Goal: Navigation & Orientation: Understand site structure

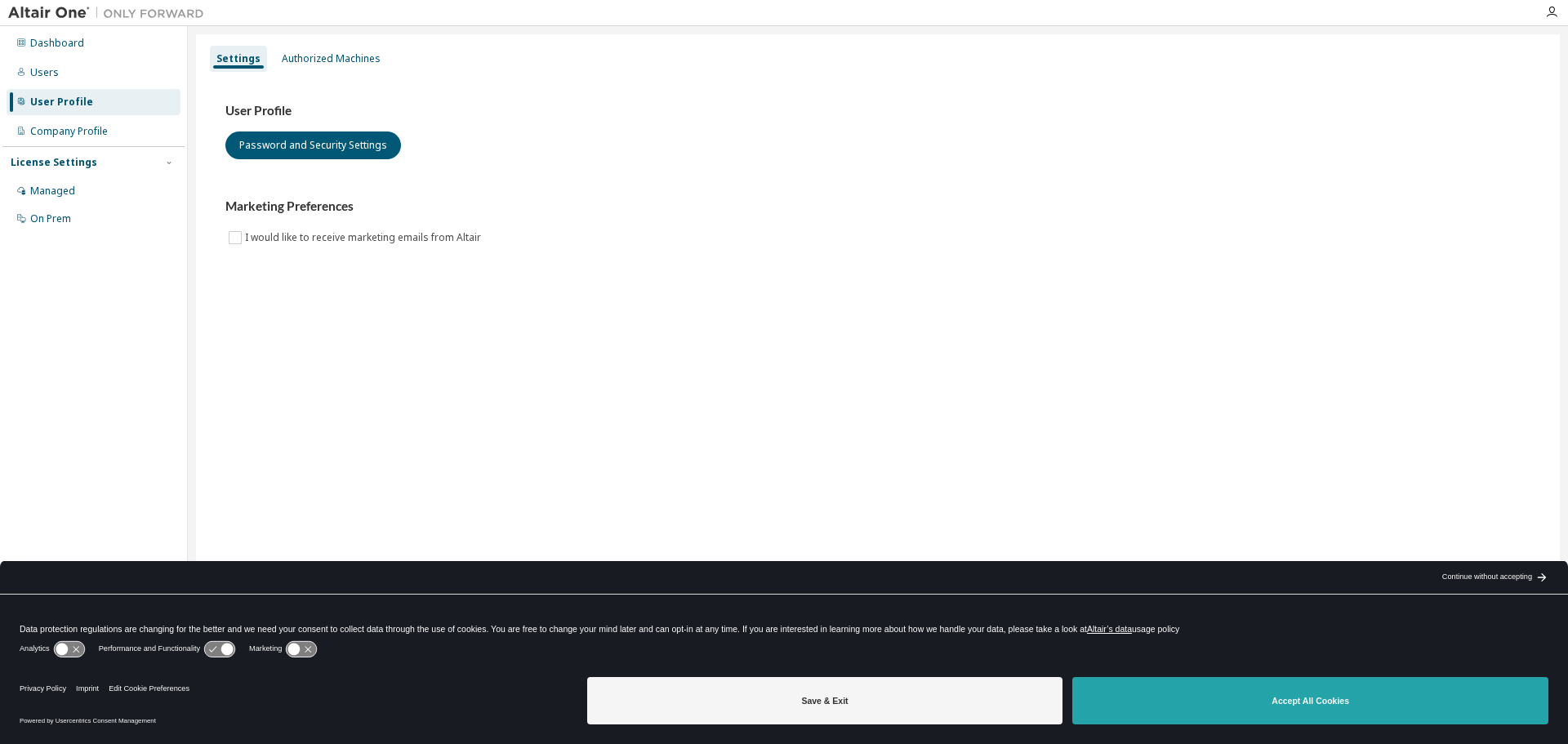
click at [1295, 687] on button "Accept All Cookies" at bounding box center [1310, 701] width 476 height 47
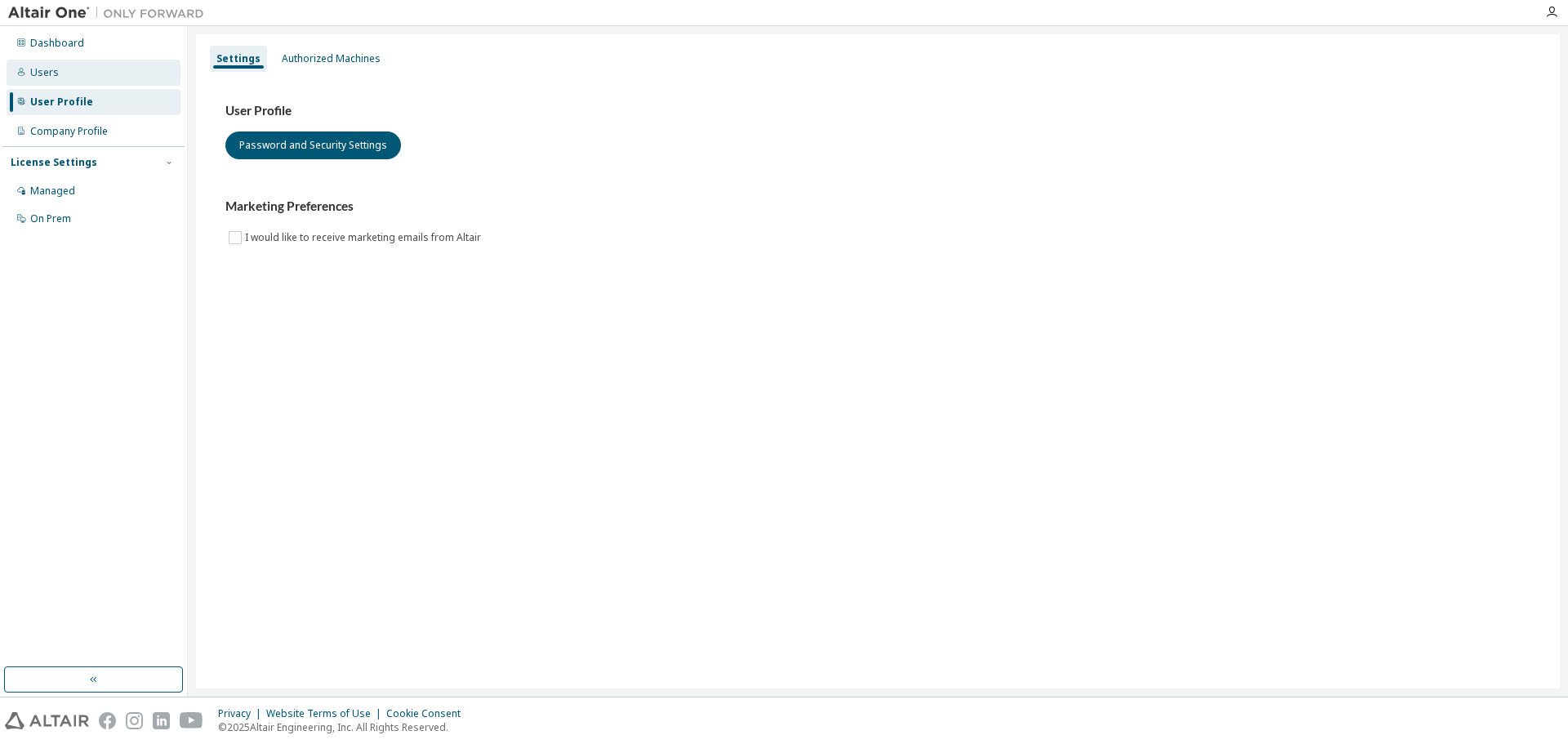
click at [43, 68] on div "Users" at bounding box center [44, 73] width 28 height 13
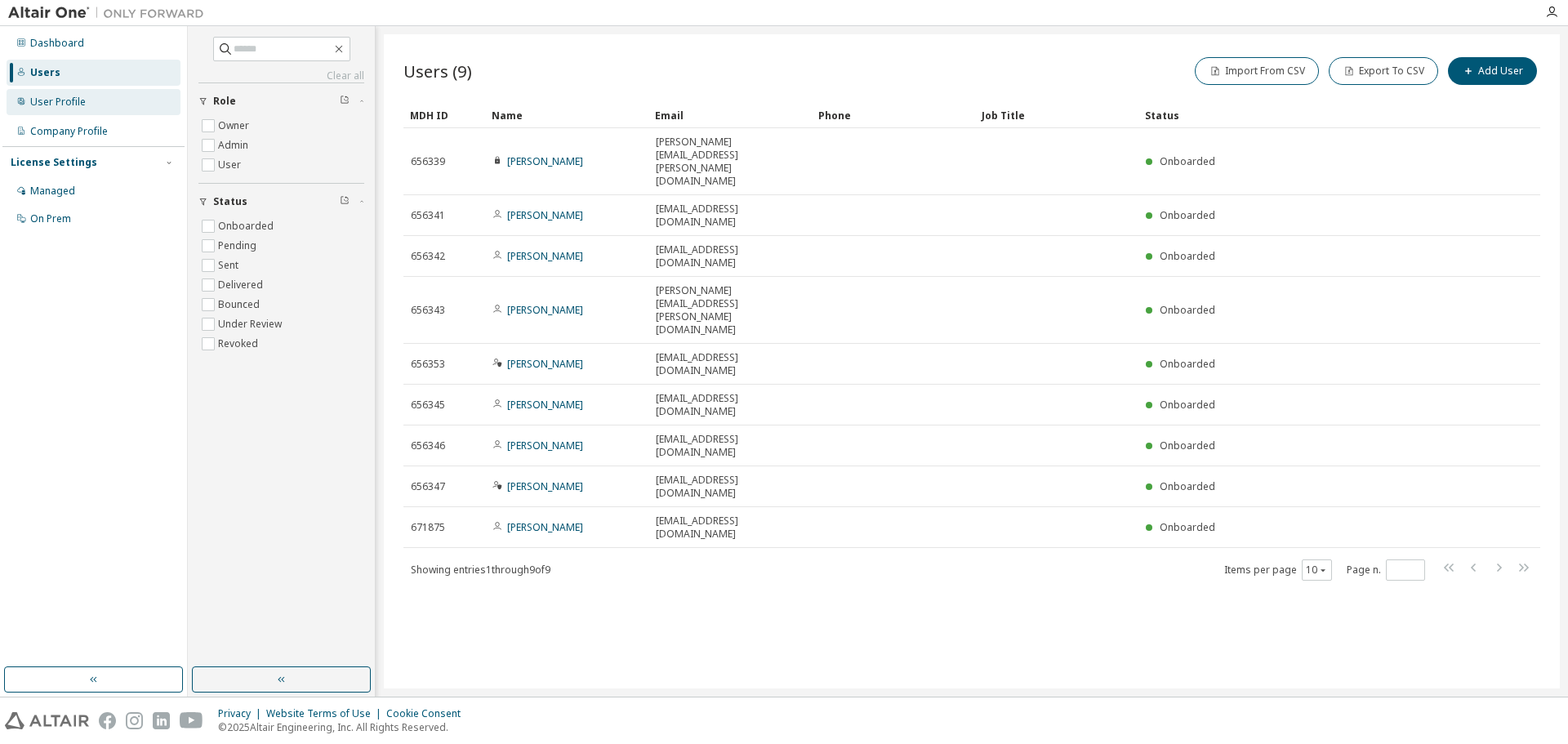
click at [116, 107] on div "User Profile" at bounding box center [93, 102] width 174 height 26
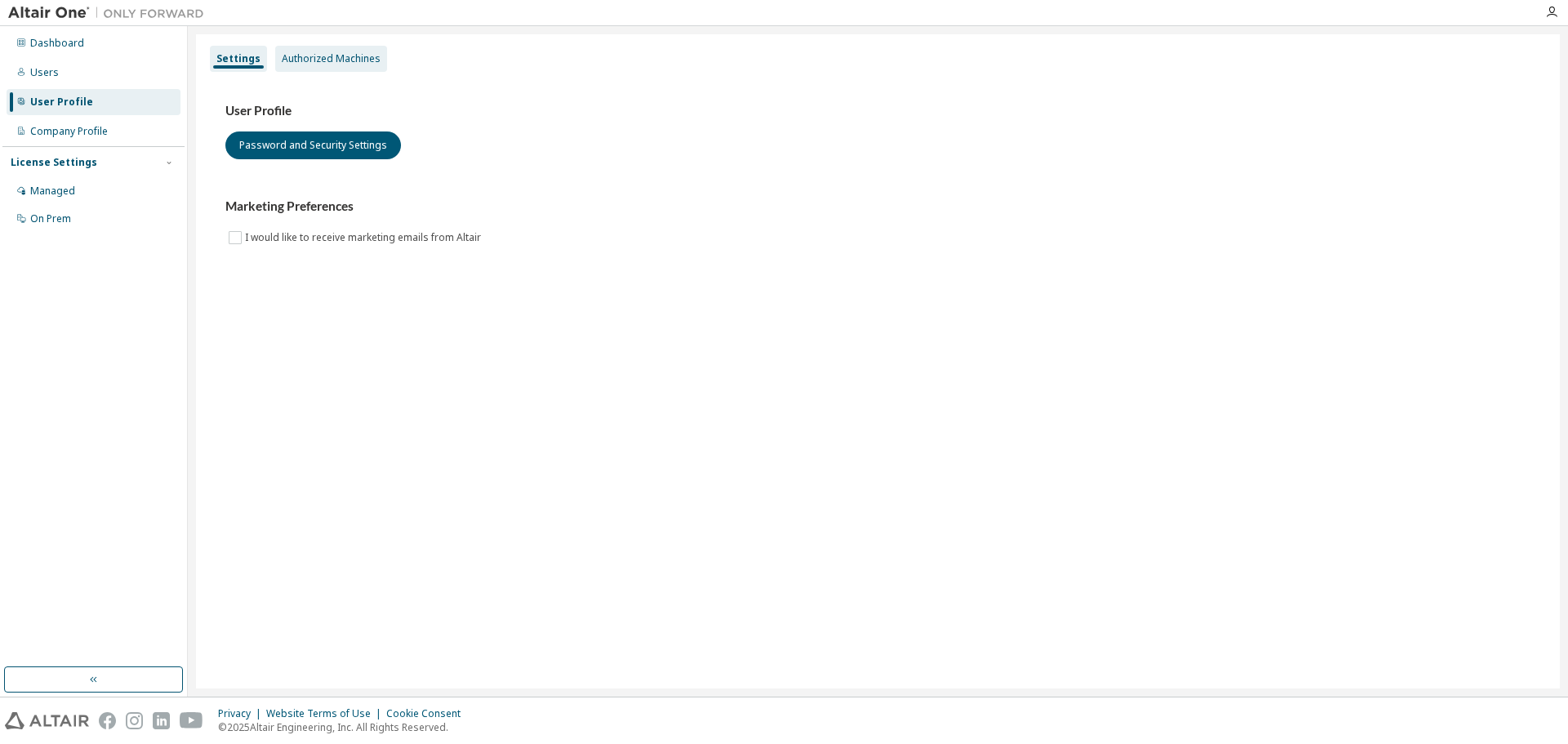
click at [312, 60] on div "Authorized Machines" at bounding box center [331, 58] width 98 height 13
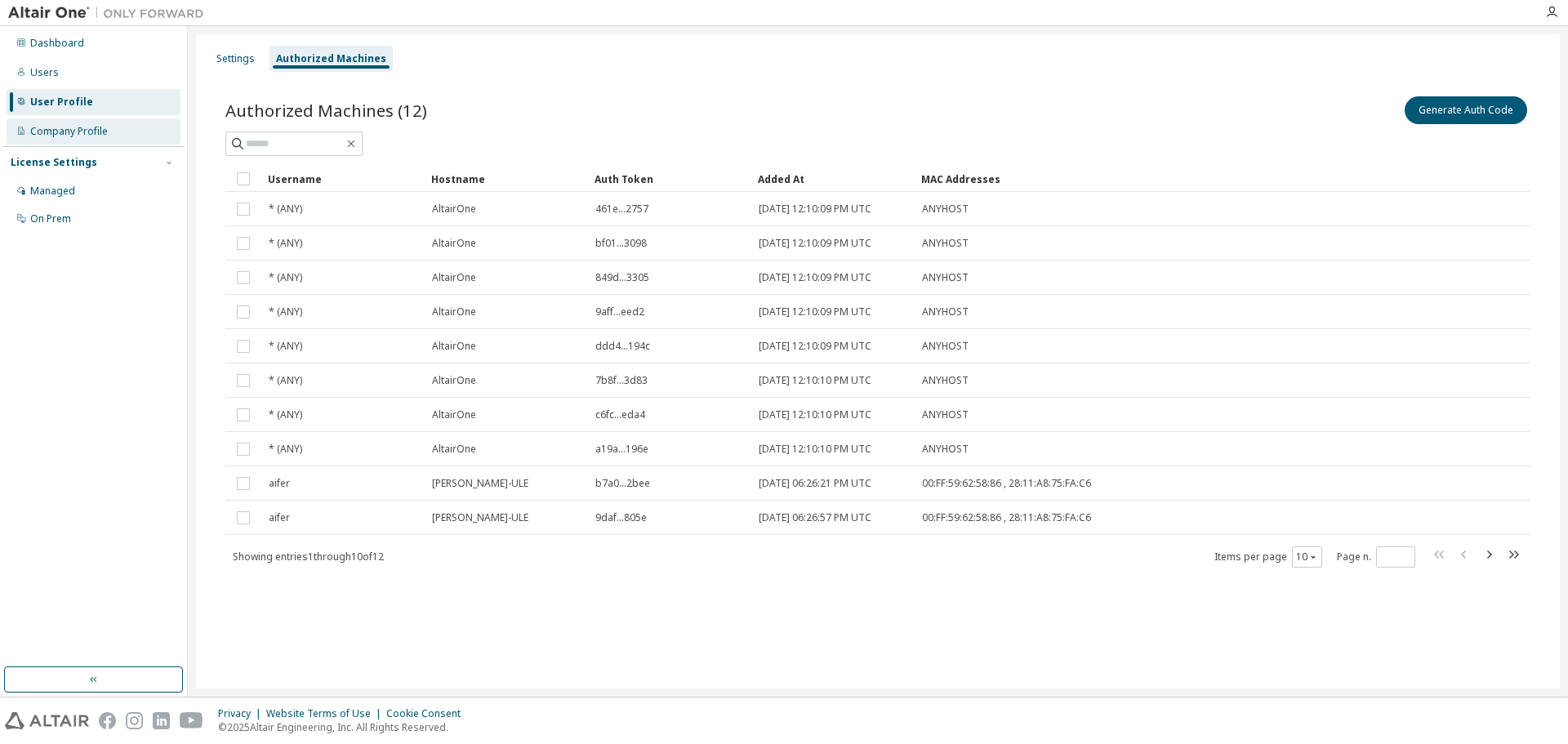
click at [64, 129] on div "Company Profile" at bounding box center [68, 131] width 77 height 13
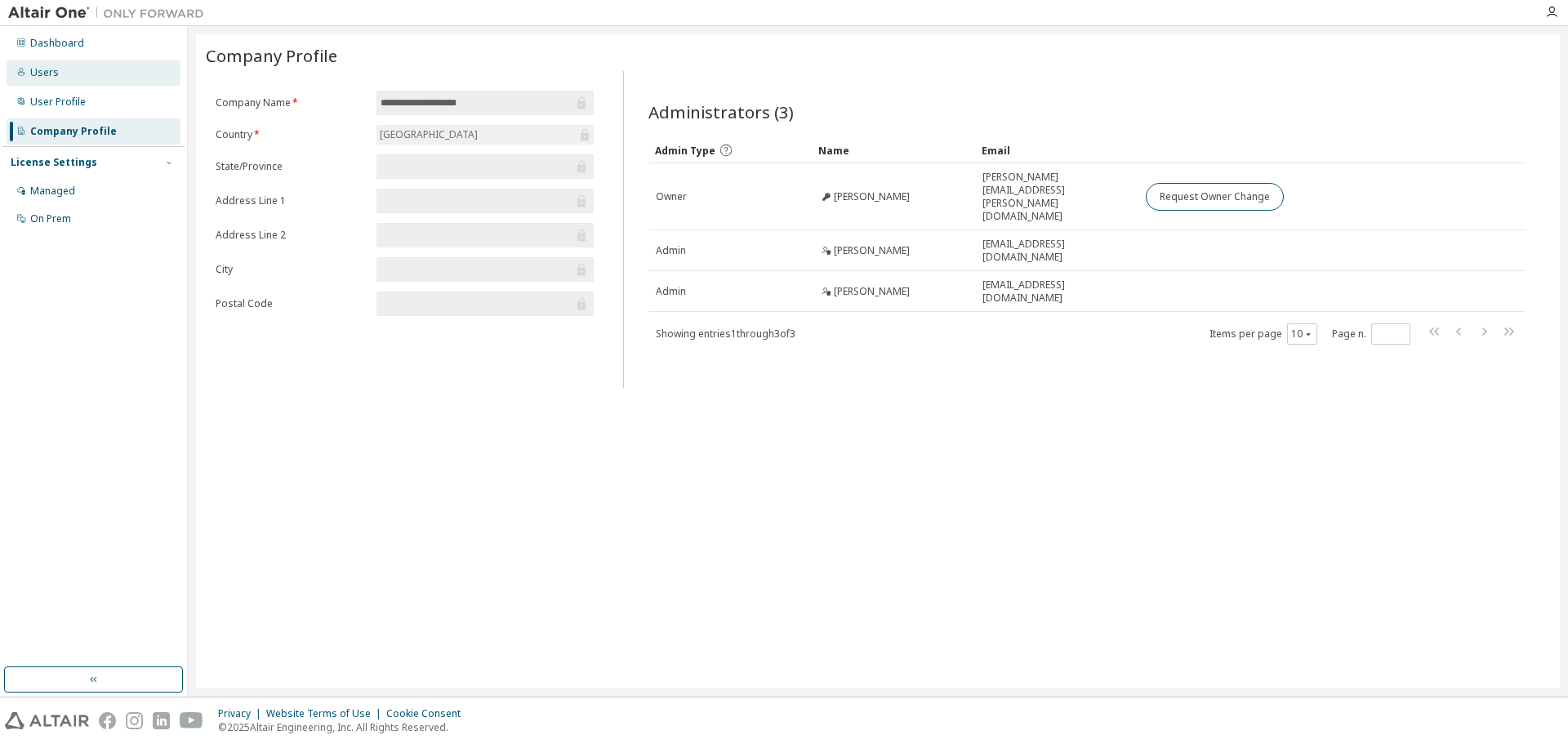
click at [57, 67] on div "Users" at bounding box center [93, 72] width 174 height 26
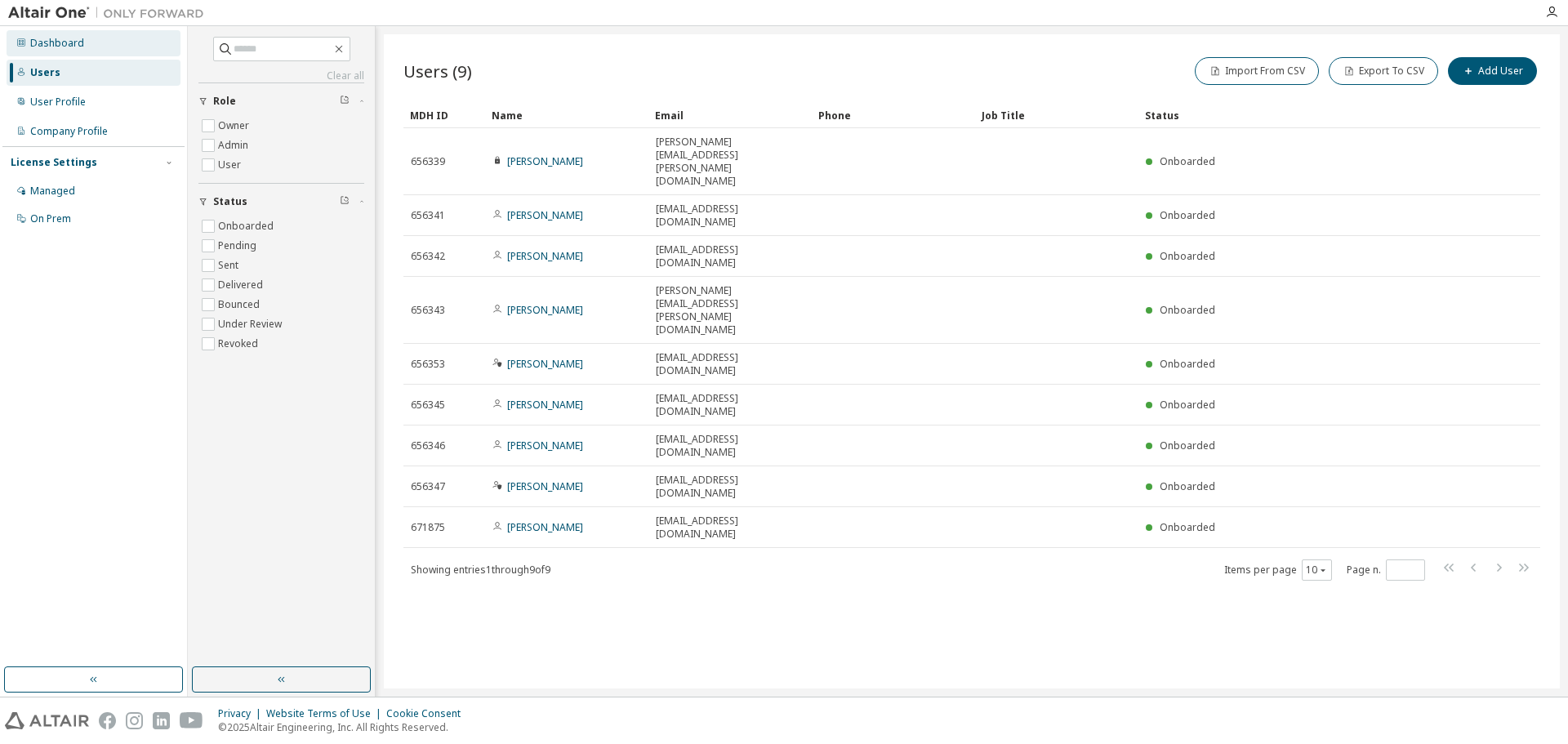
click at [62, 39] on div "Dashboard" at bounding box center [57, 43] width 54 height 13
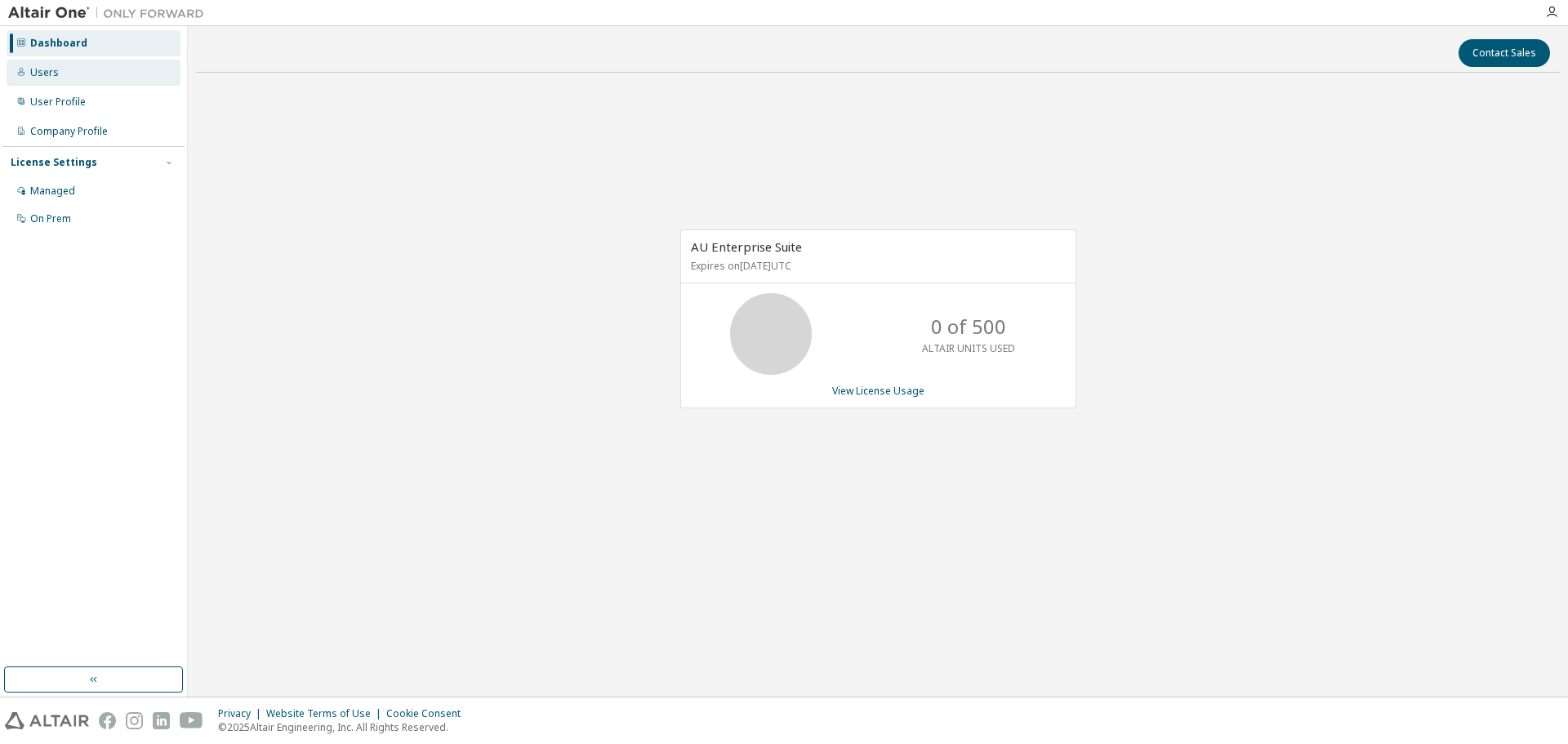
click at [58, 78] on div "Users" at bounding box center [93, 72] width 174 height 26
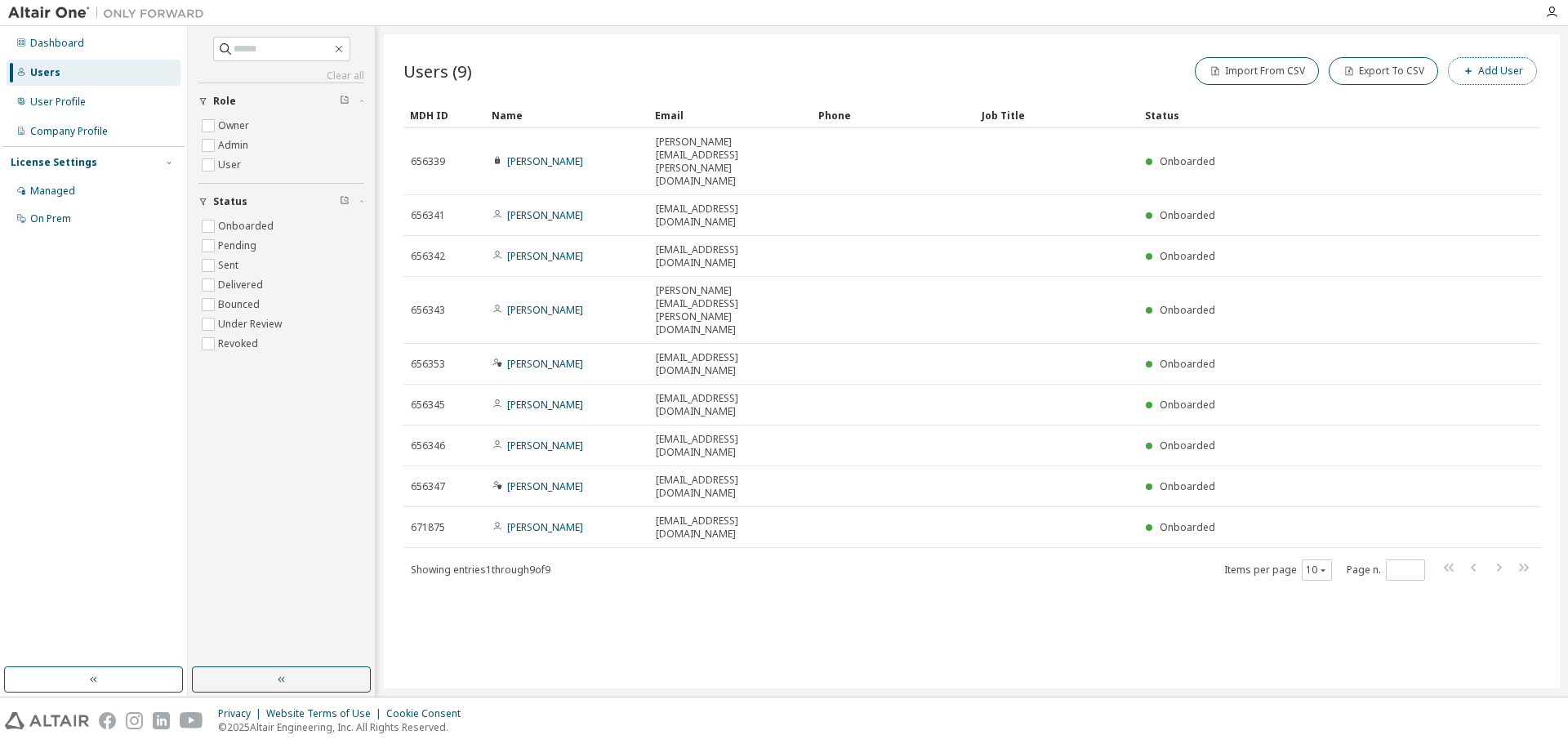
click at [1485, 71] on button "Add User" at bounding box center [1493, 71] width 89 height 27
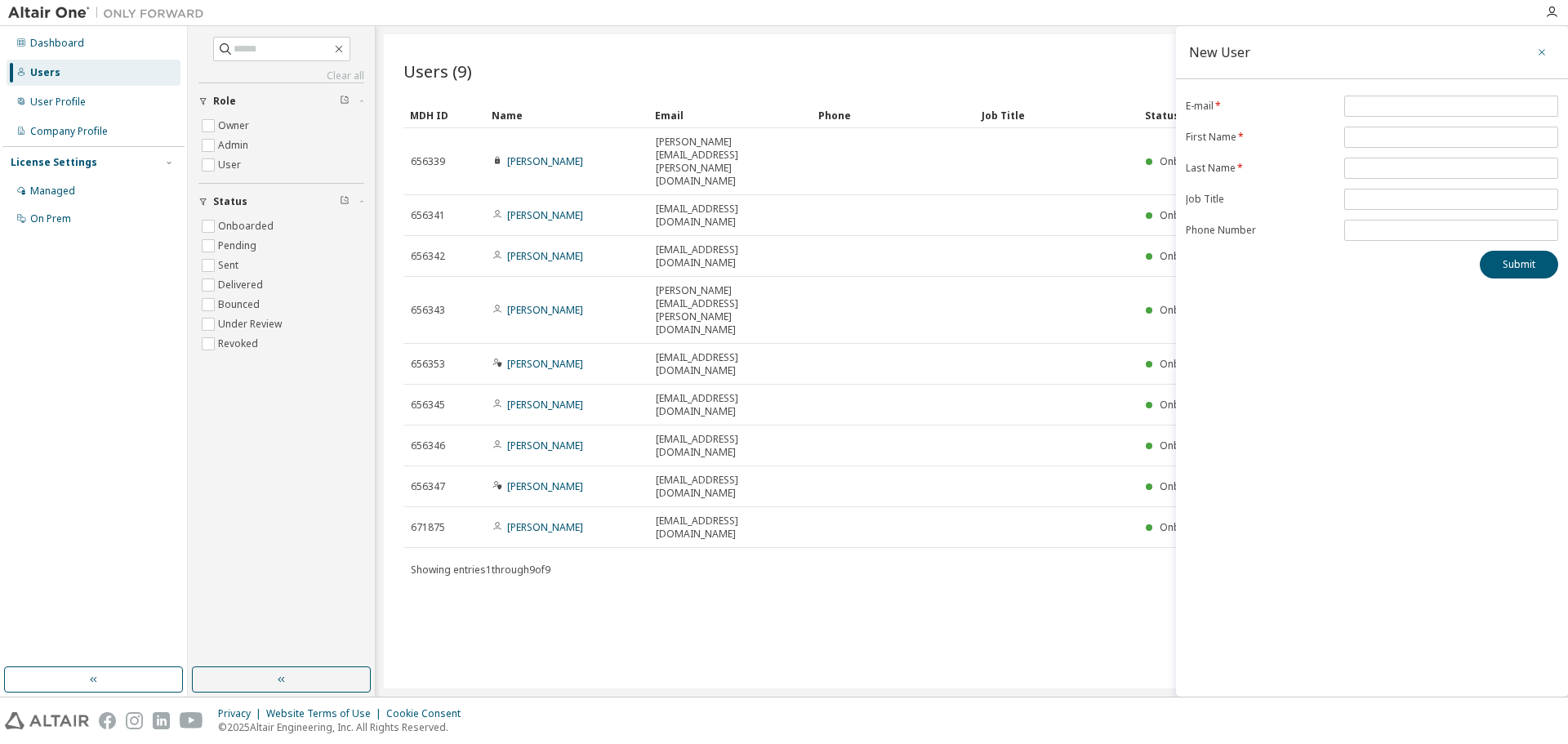
click at [1543, 52] on icon "button" at bounding box center [1542, 52] width 12 height 13
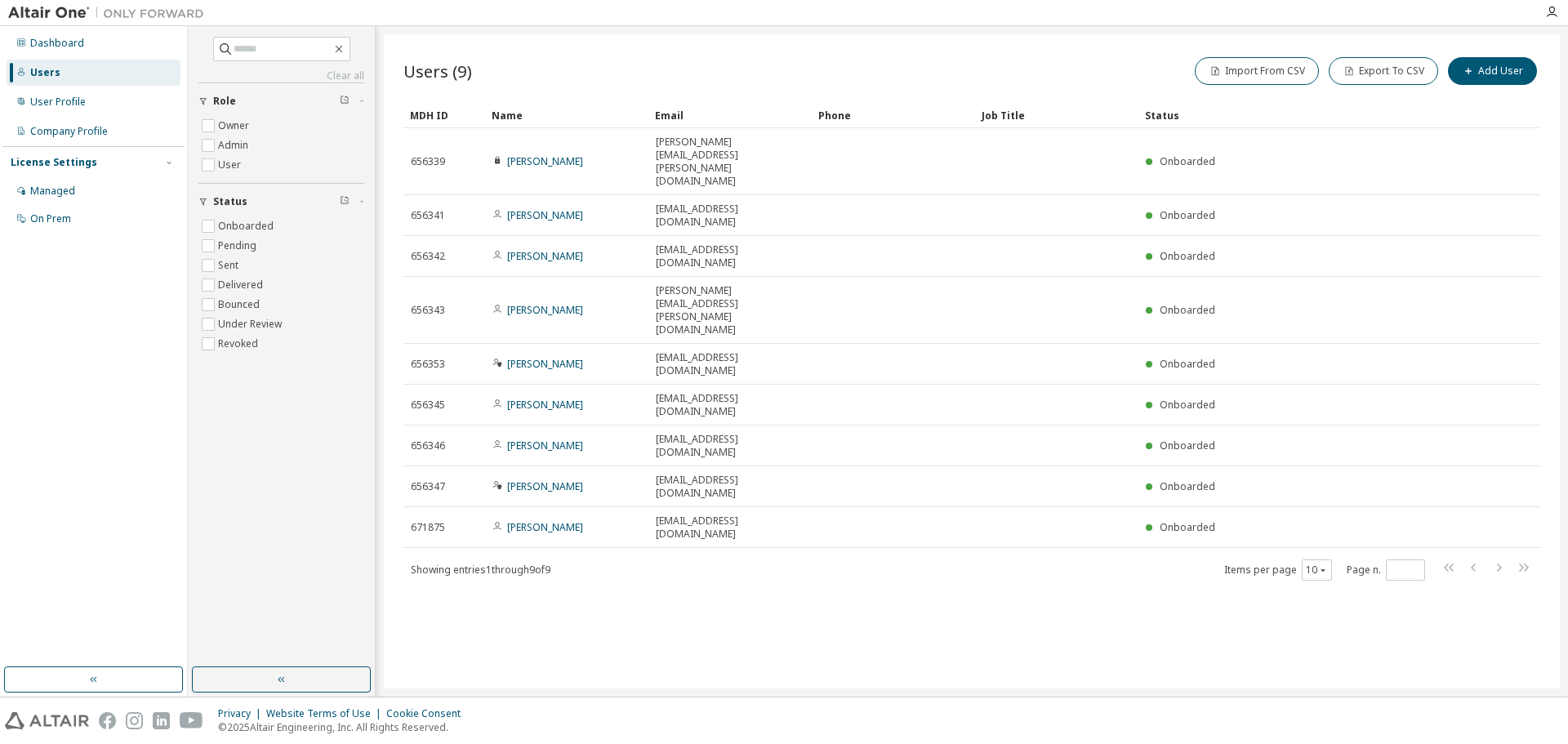
click at [77, 67] on div "Users" at bounding box center [93, 72] width 174 height 26
click at [54, 156] on div "License Settings" at bounding box center [54, 162] width 87 height 13
click at [37, 45] on div "Dashboard" at bounding box center [57, 43] width 54 height 13
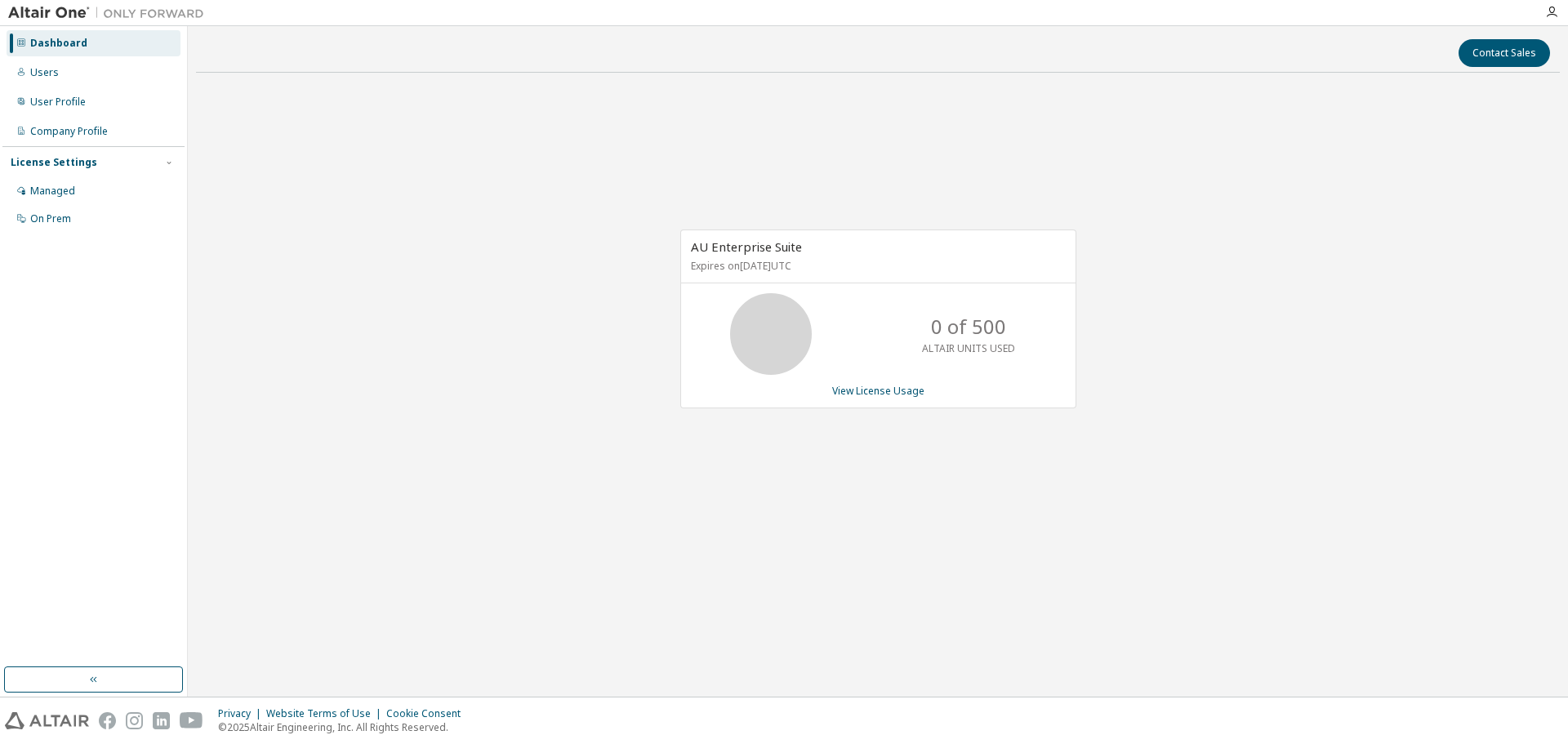
click at [48, 43] on div "Dashboard" at bounding box center [58, 43] width 57 height 13
click at [45, 78] on div "Users" at bounding box center [44, 73] width 28 height 13
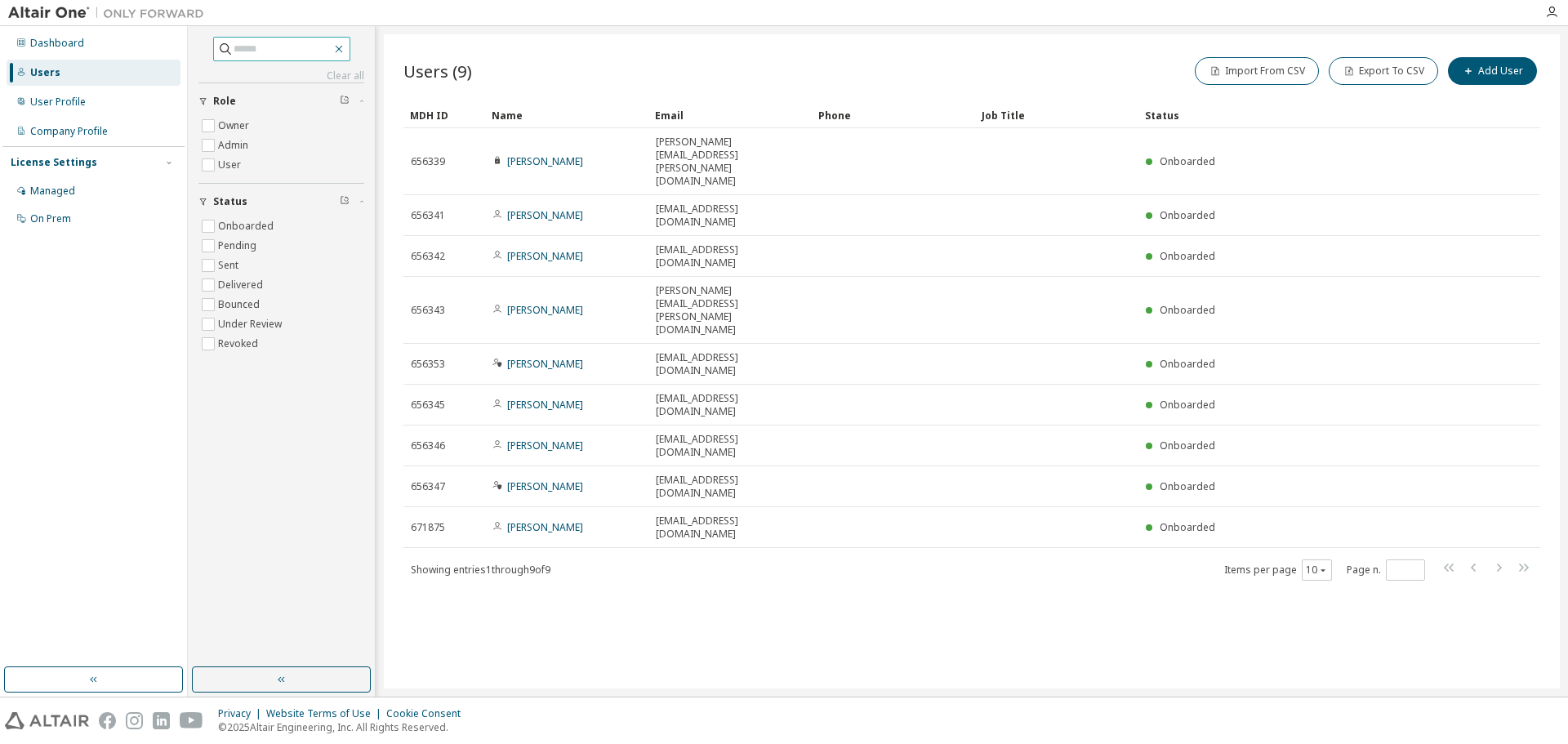
click at [346, 45] on icon "button" at bounding box center [339, 49] width 13 height 13
click at [36, 192] on div "Managed" at bounding box center [52, 191] width 45 height 13
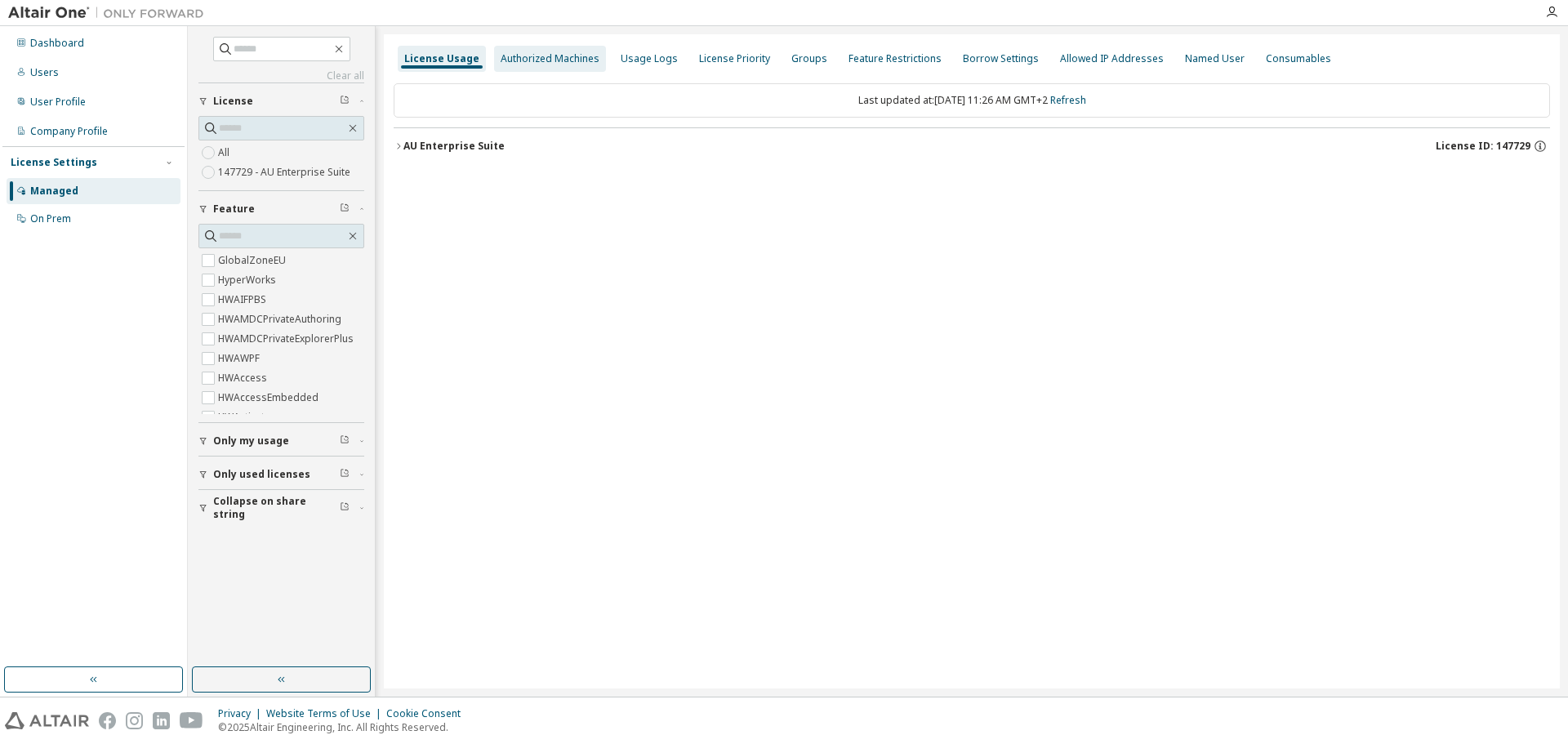
click at [538, 63] on div "Authorized Machines" at bounding box center [550, 58] width 98 height 13
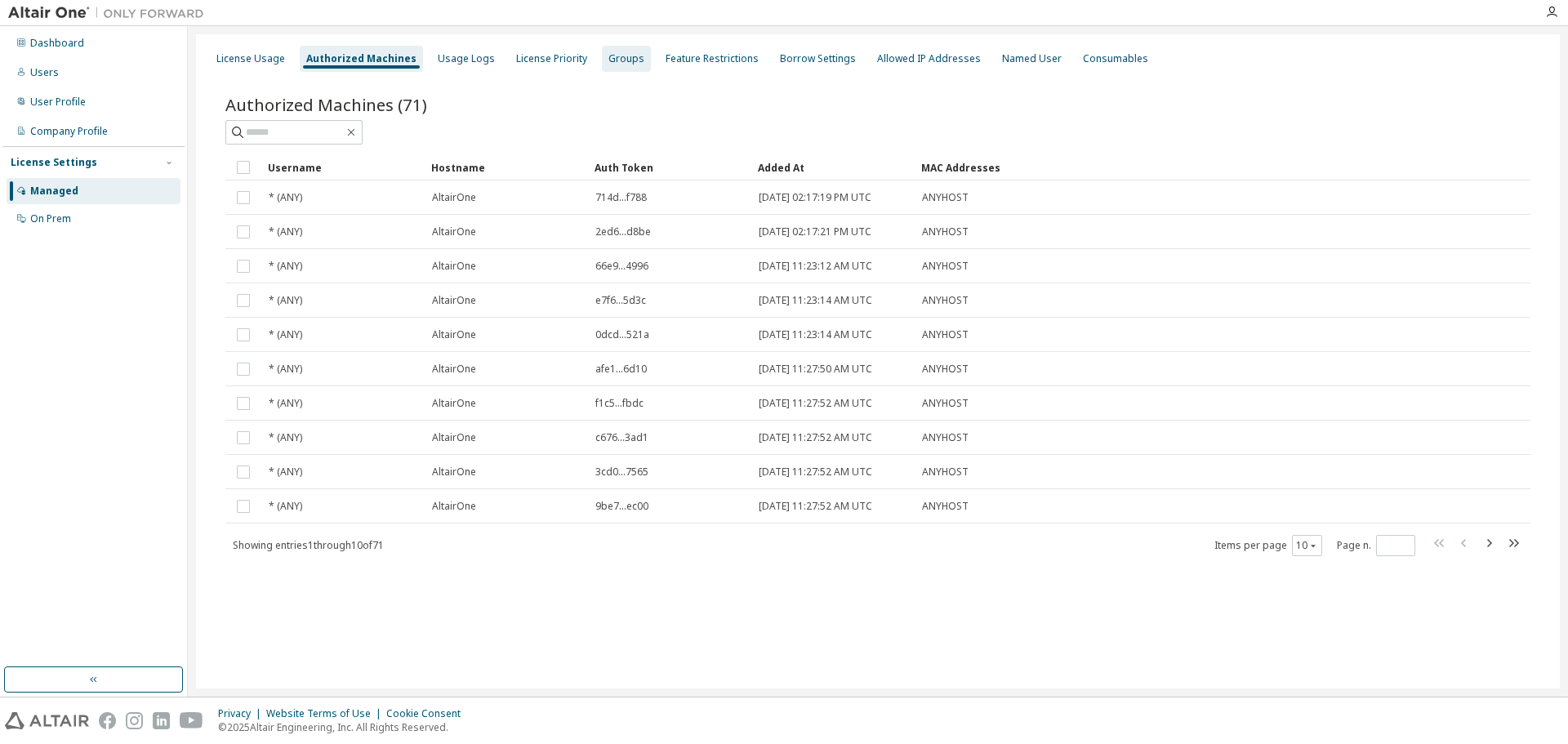
click at [608, 61] on div "Groups" at bounding box center [625, 58] width 36 height 13
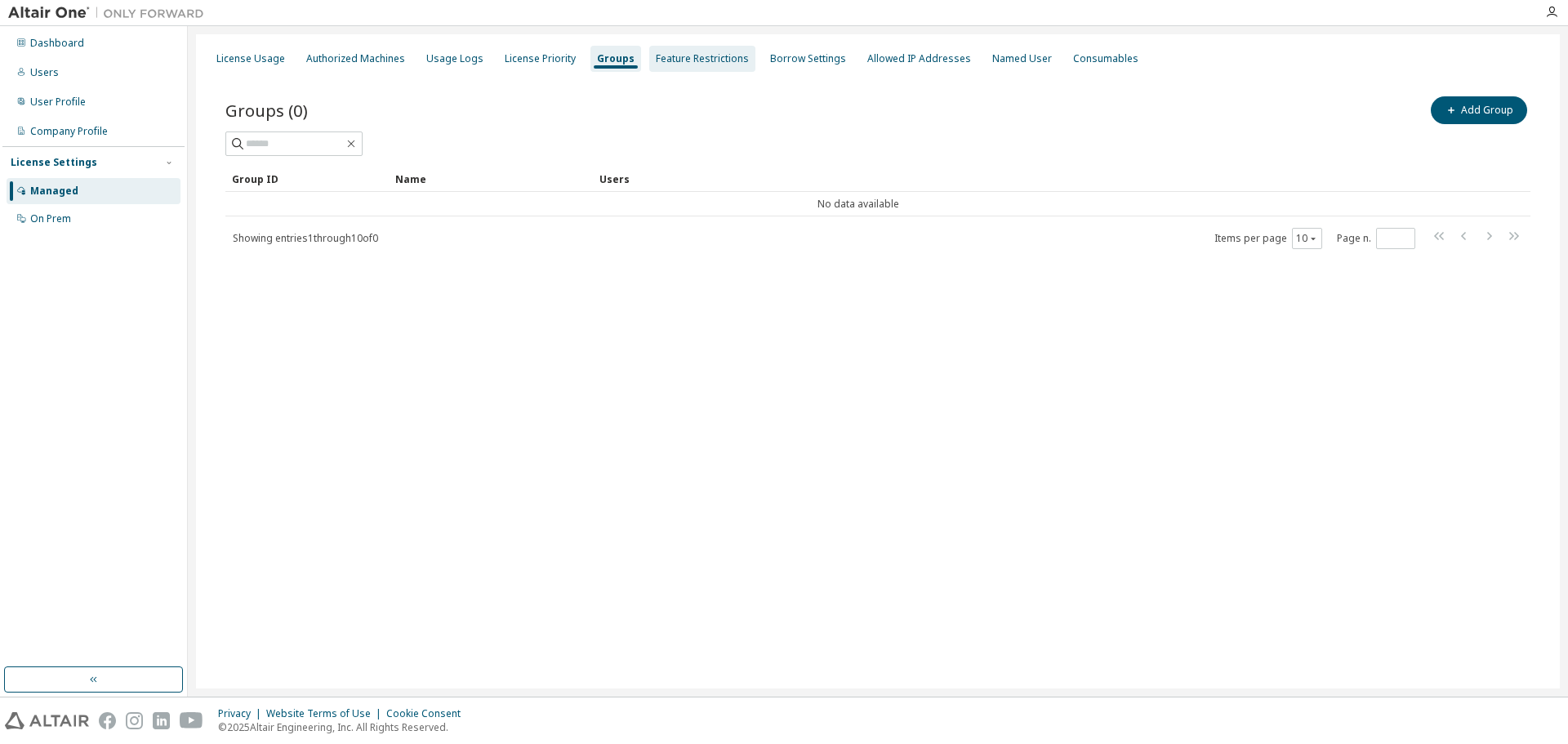
click at [683, 56] on div "Feature Restrictions" at bounding box center [702, 58] width 93 height 13
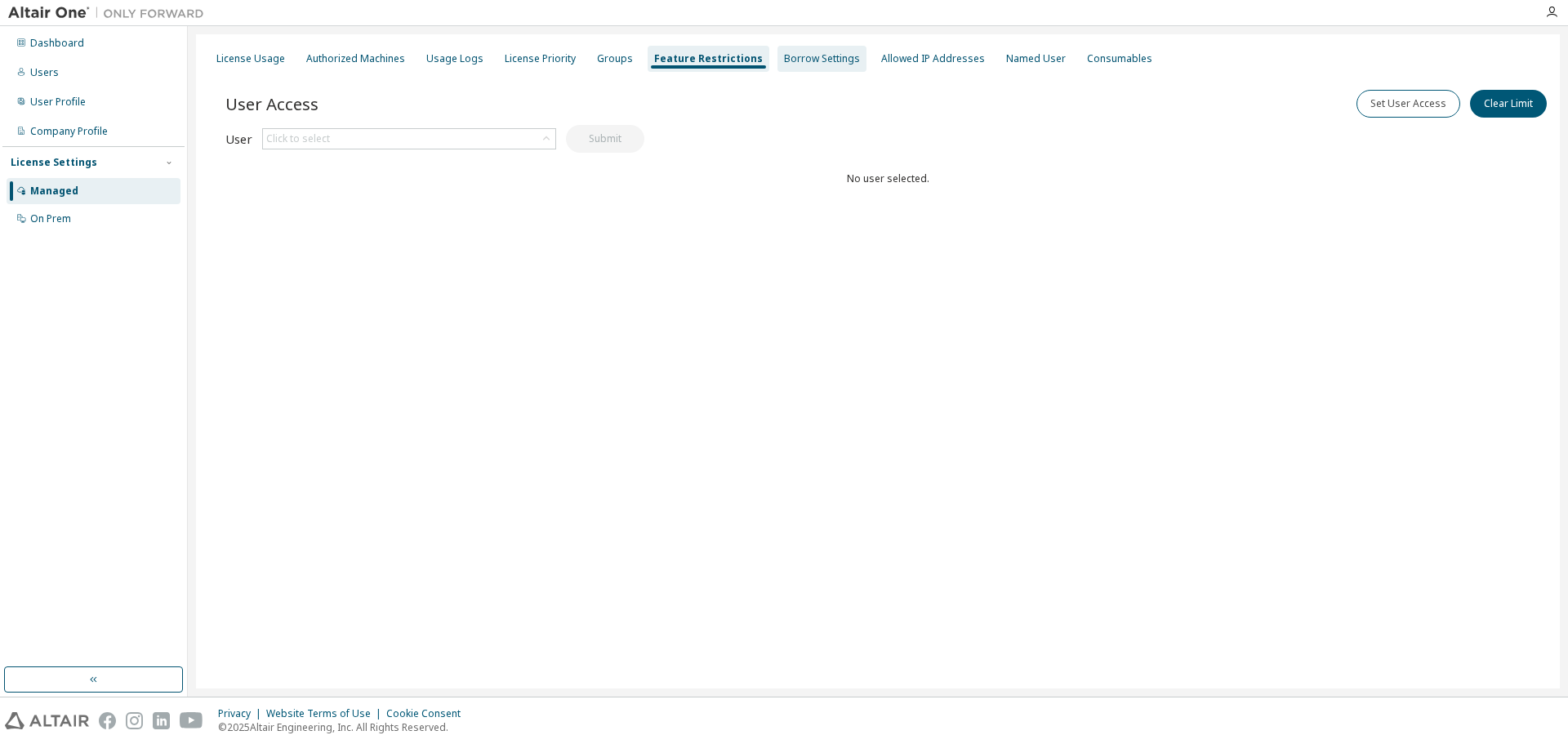
click at [816, 61] on div "Borrow Settings" at bounding box center [821, 58] width 76 height 13
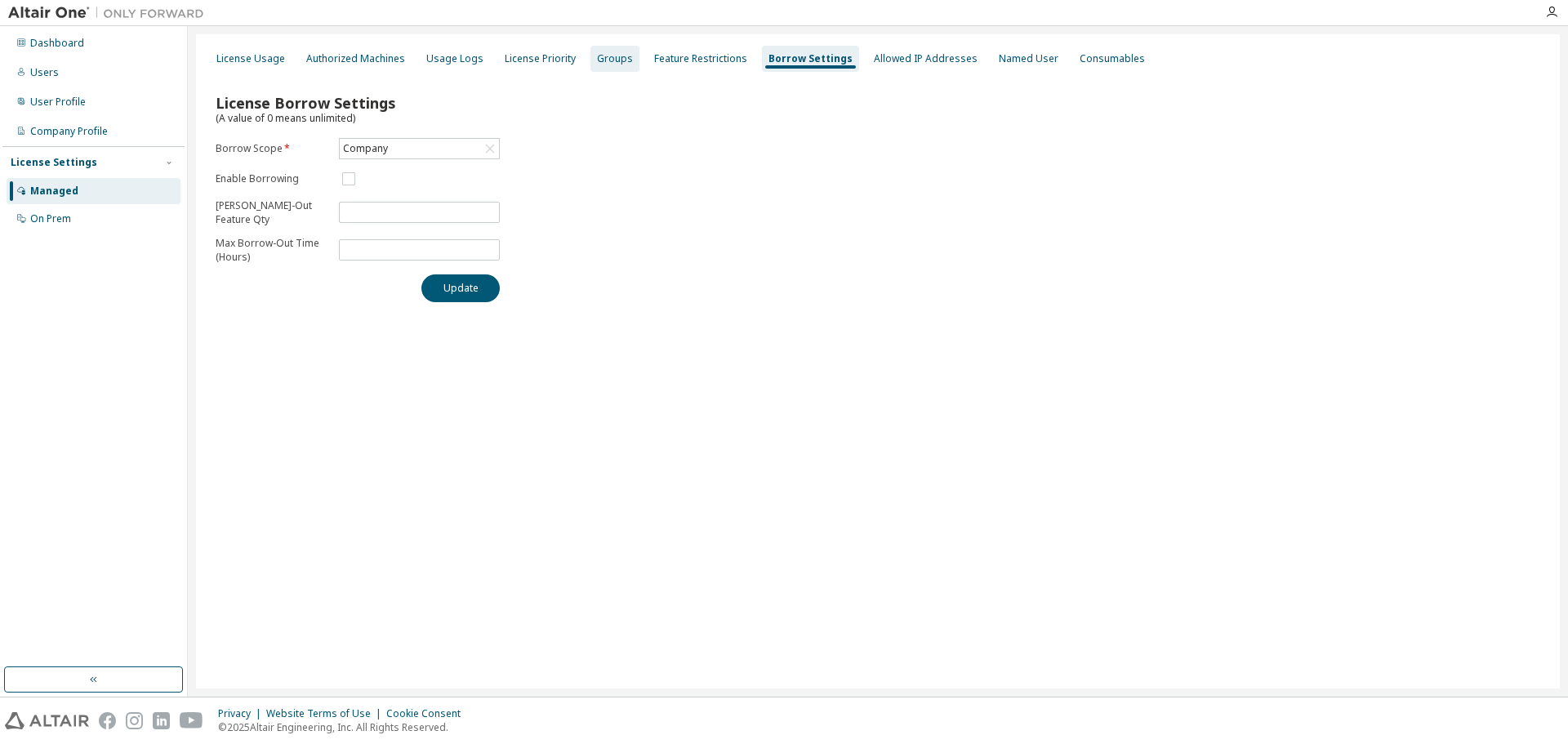
click at [601, 63] on div "Groups" at bounding box center [614, 58] width 36 height 13
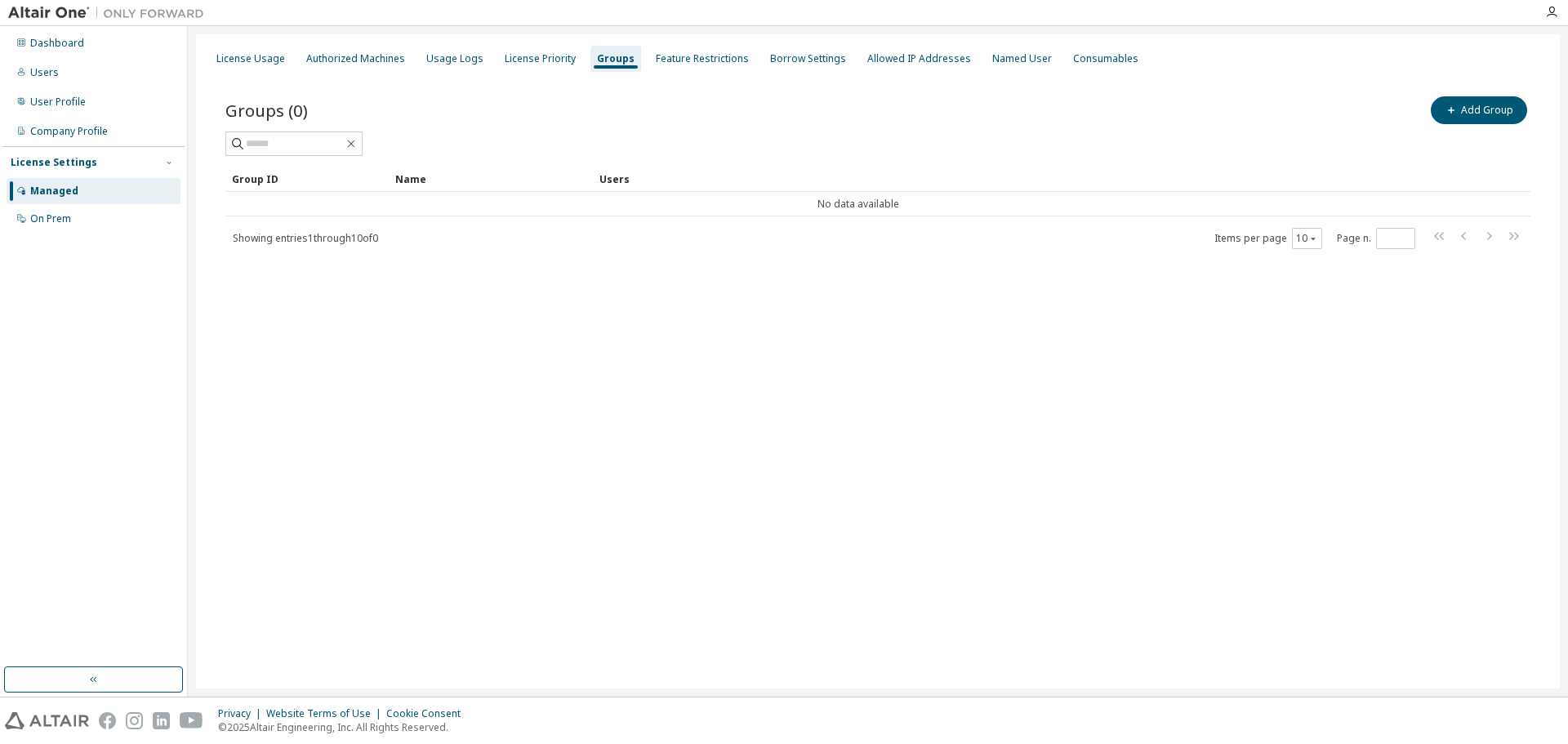
click at [478, 362] on div "License Usage Authorized Machines Usage Logs License Priority Groups Feature Re…" at bounding box center [878, 362] width 1364 height 655
